Goal: Task Accomplishment & Management: Complete application form

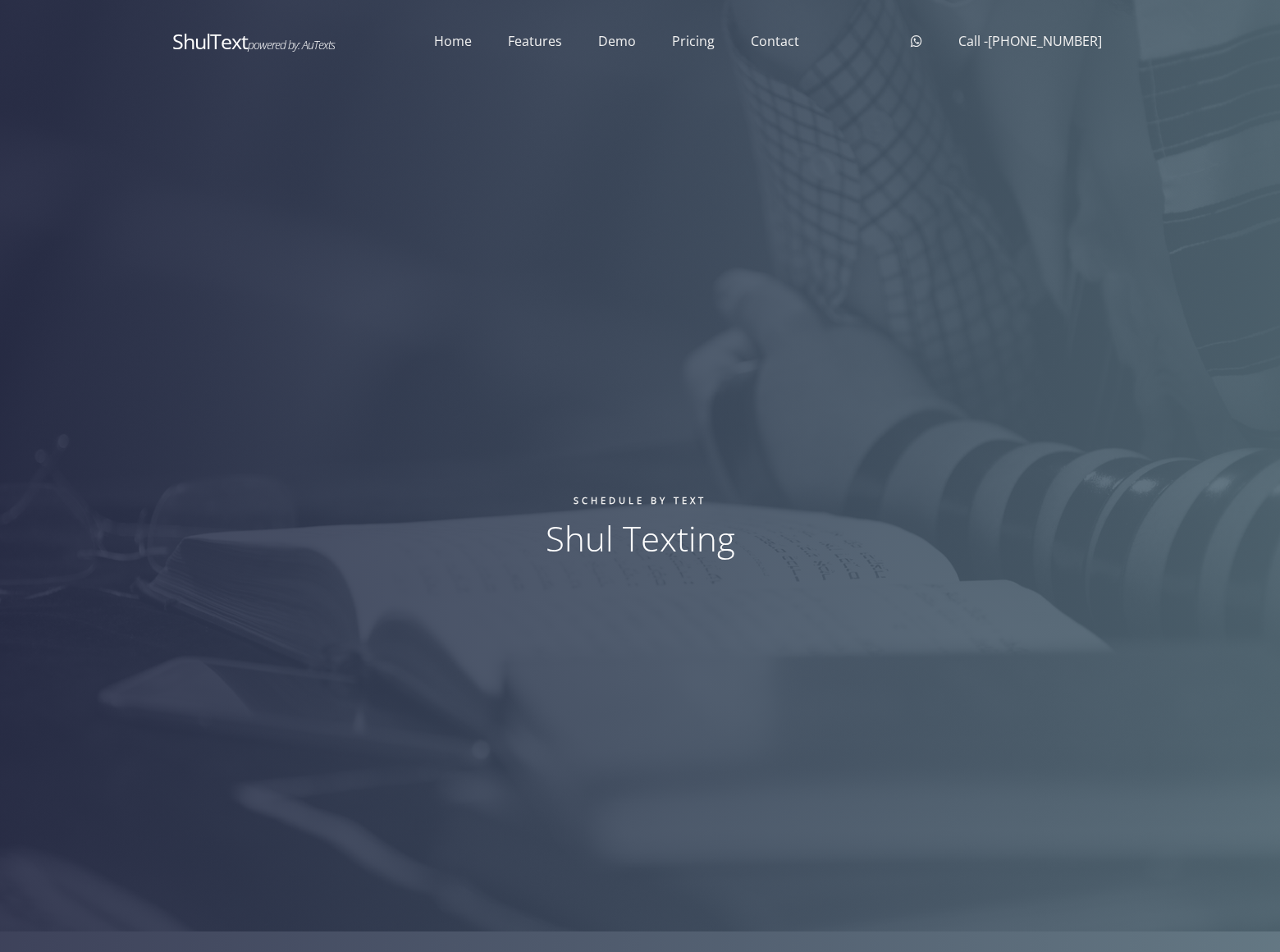
scroll to position [2749, 0]
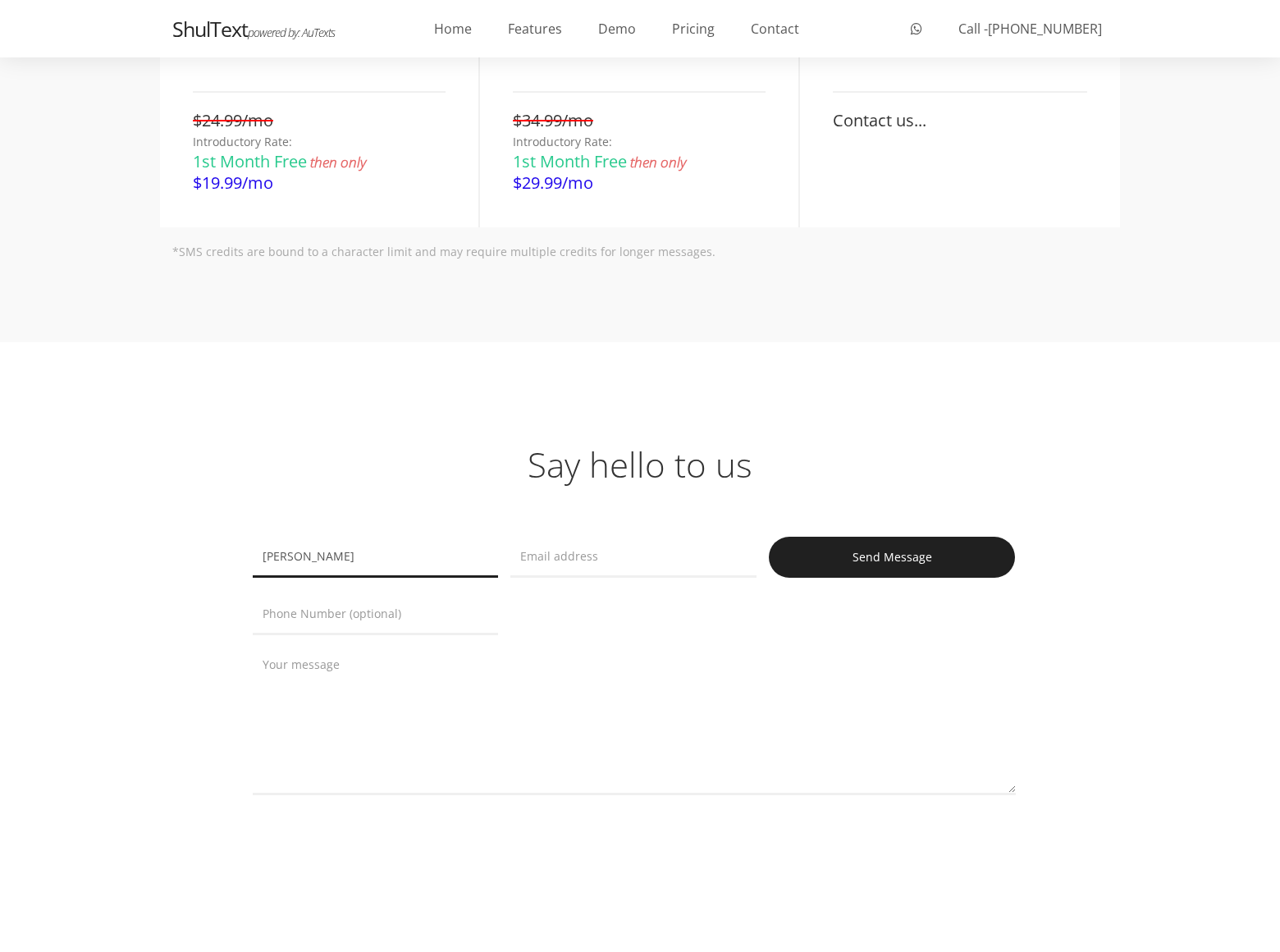
type input "[PERSON_NAME]"
type input "rick-stephens@dominatebanners.com"
type input "8054002077"
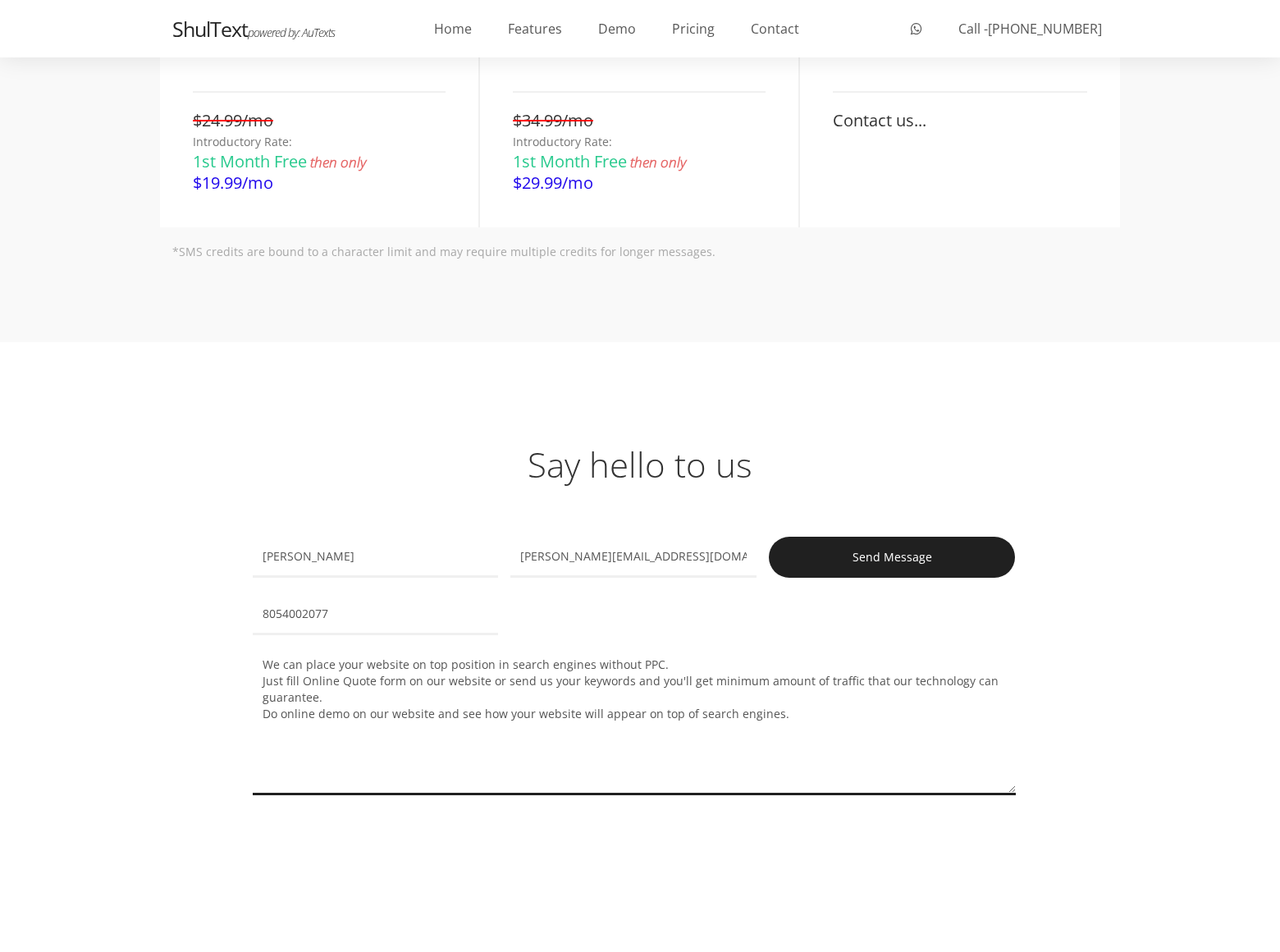
type textarea "We can place your website on top position in search engines without PPC. Just f…"
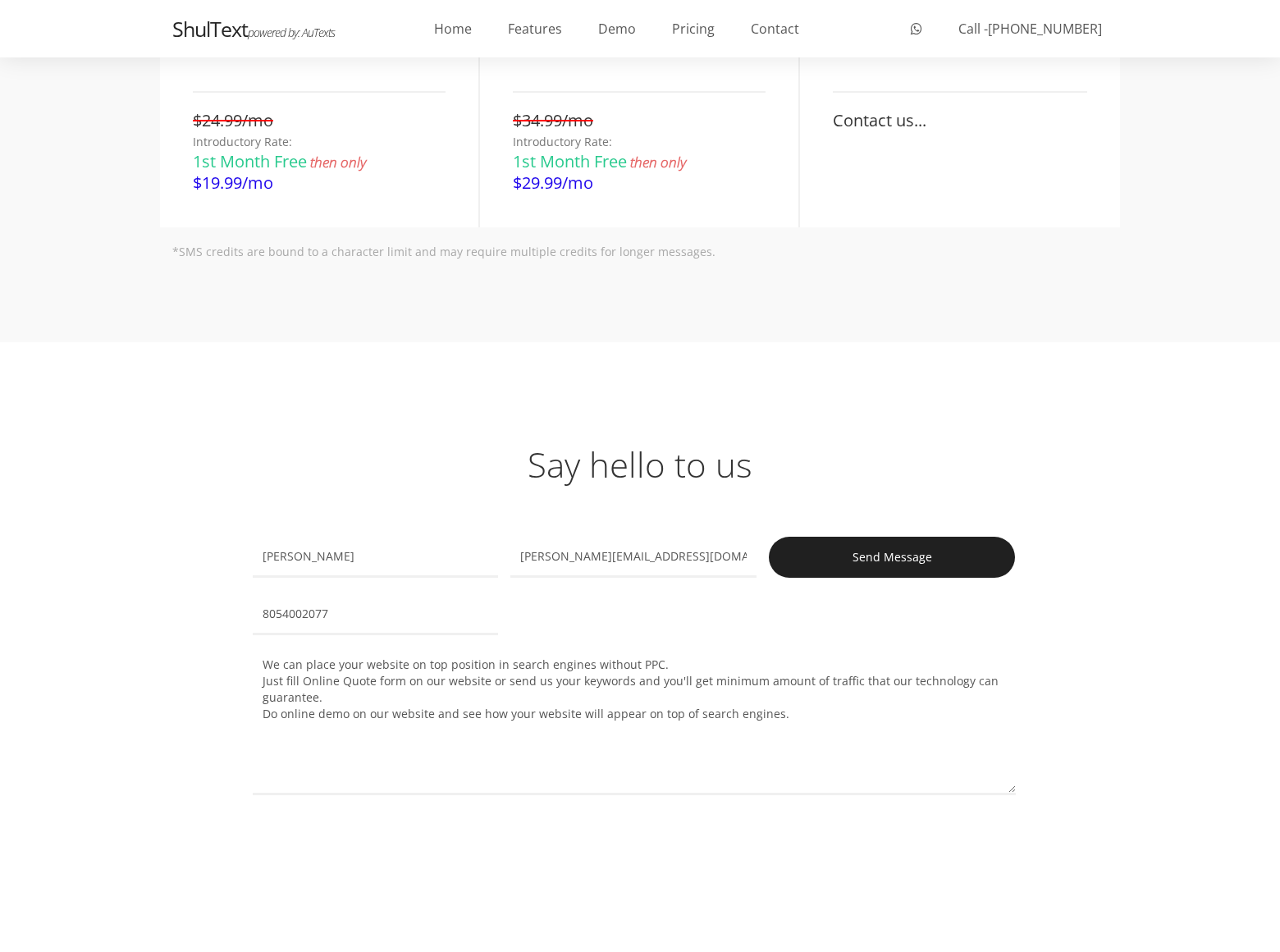
click at [892, 556] on input "Send Message" at bounding box center [892, 556] width 246 height 41
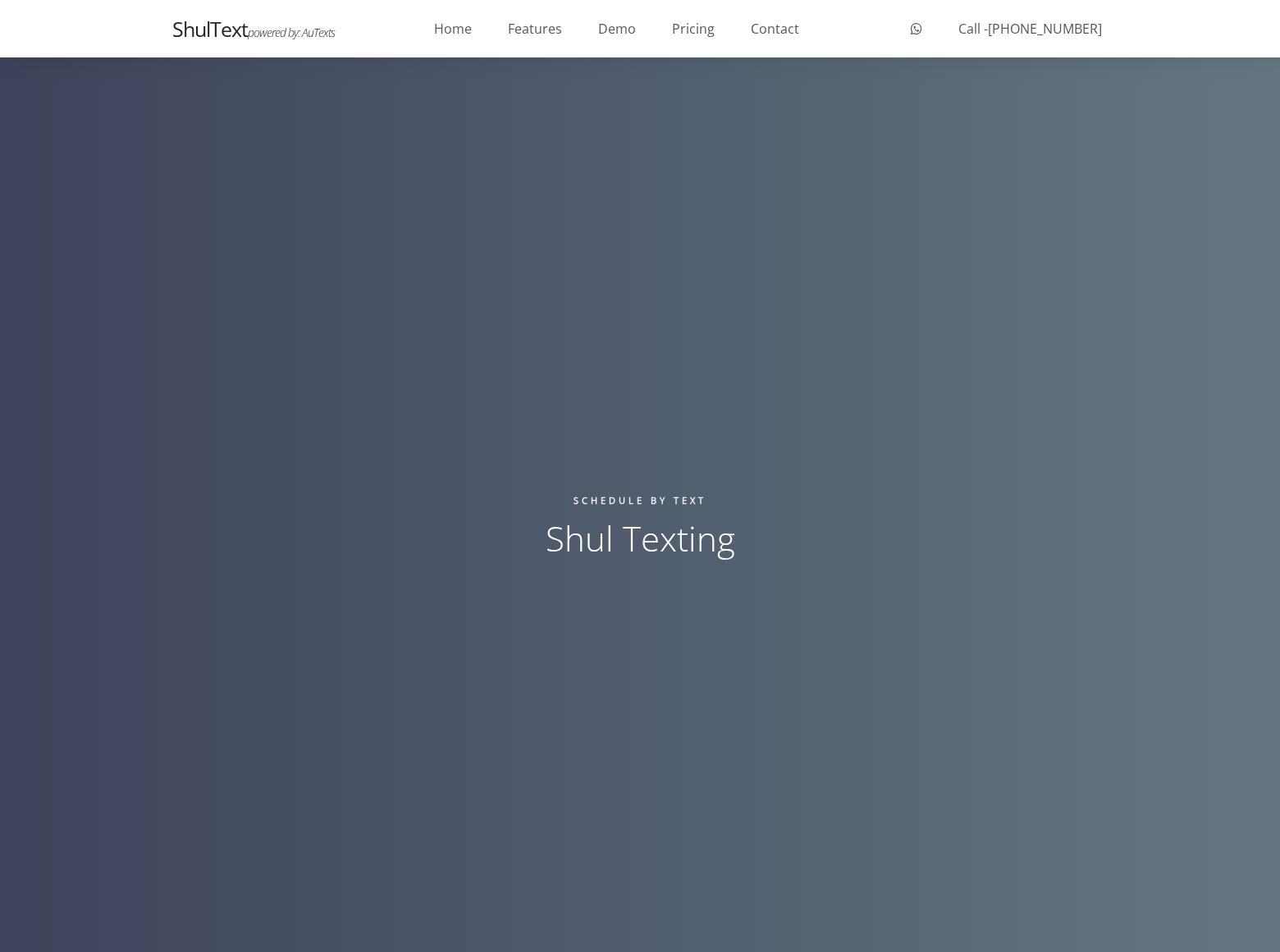
scroll to position [2749, 0]
